Goal: Transaction & Acquisition: Purchase product/service

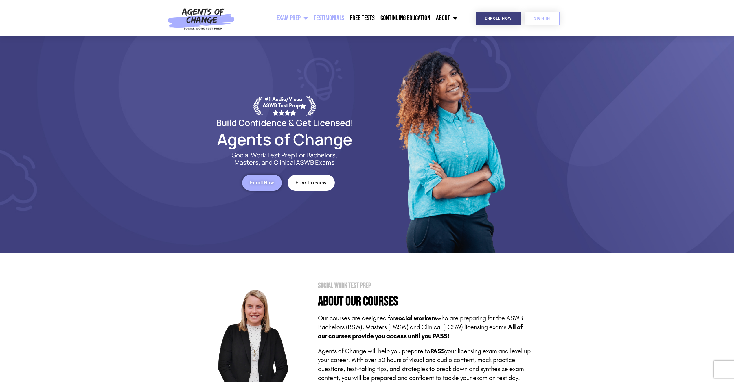
click at [337, 13] on link "Testimonials" at bounding box center [329, 18] width 36 height 14
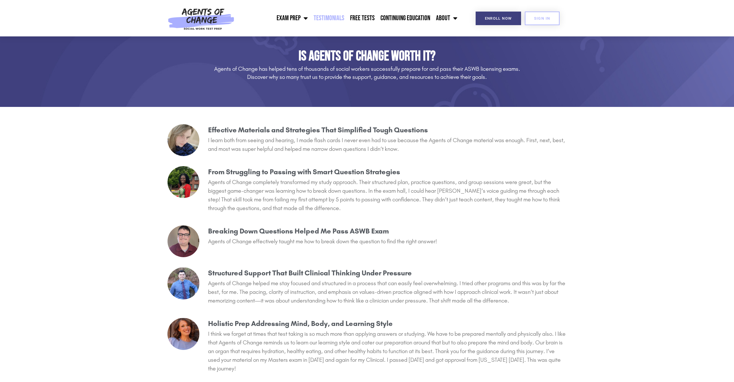
scroll to position [58, 0]
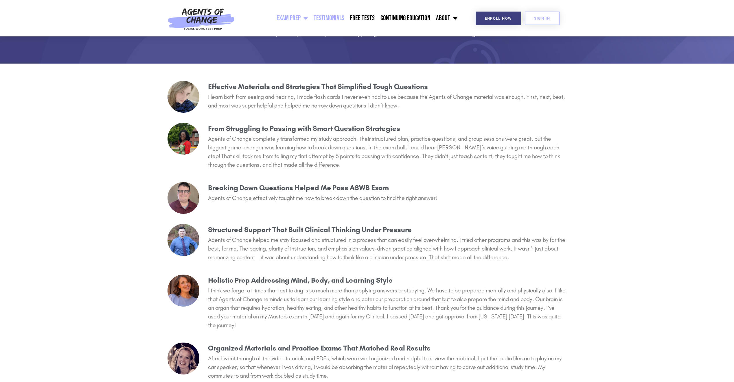
click at [298, 19] on link "Exam Prep" at bounding box center [292, 18] width 37 height 14
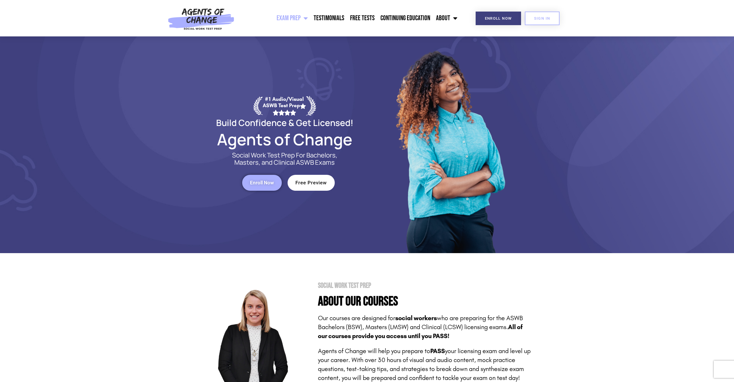
click at [274, 181] on link "Enroll Now" at bounding box center [262, 183] width 40 height 16
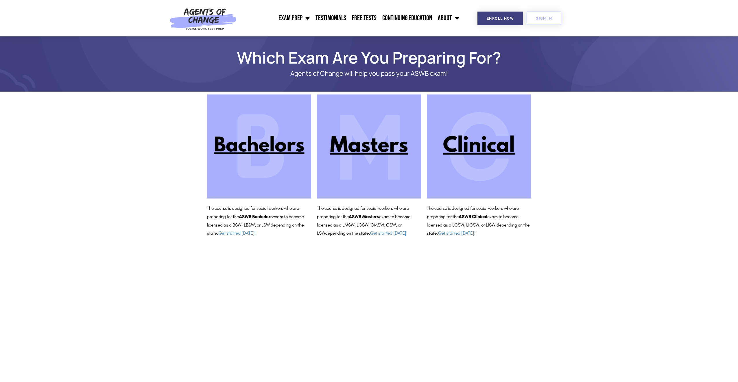
click at [352, 148] on img at bounding box center [369, 147] width 104 height 104
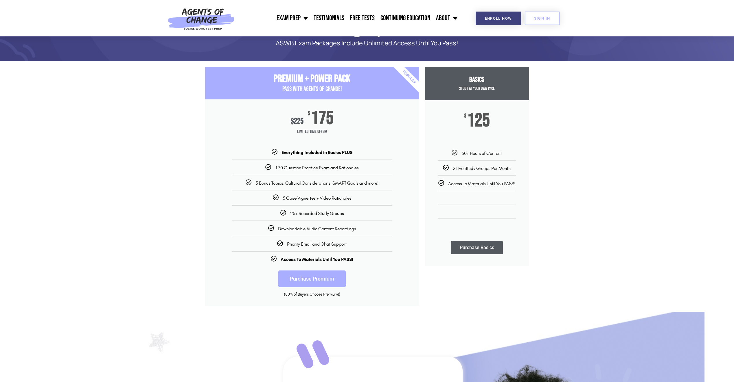
scroll to position [29, 0]
